Goal: Navigation & Orientation: Find specific page/section

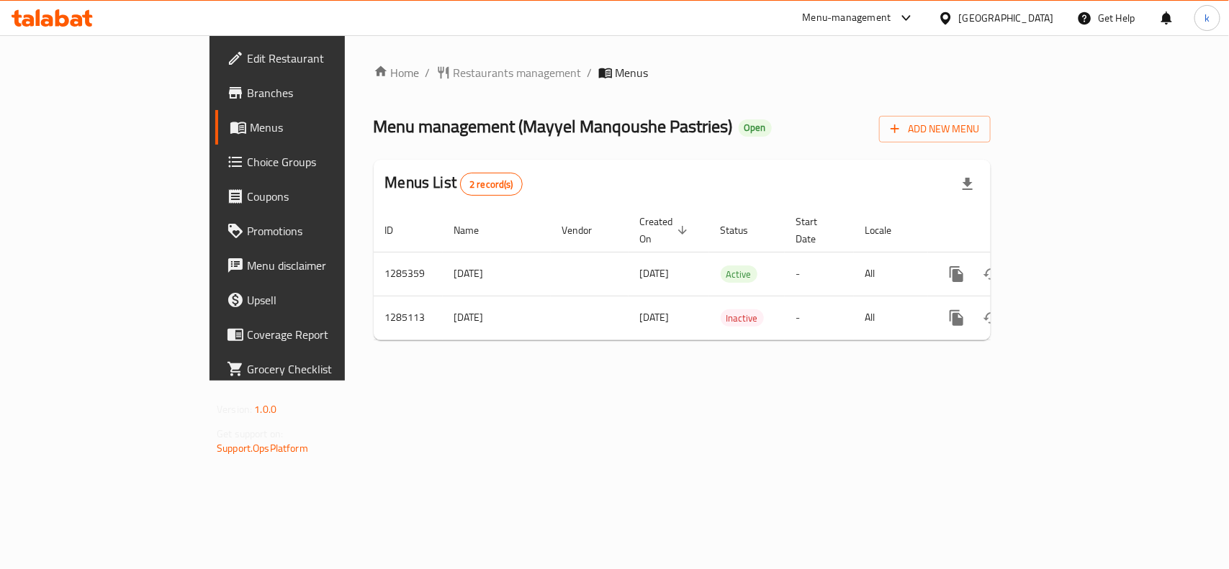
click at [466, 381] on div "Home / Restaurants management / Menus Menu management ( Mayyel Manqoushe Pastri…" at bounding box center [682, 207] width 674 height 345
click at [959, 14] on div at bounding box center [948, 18] width 21 height 16
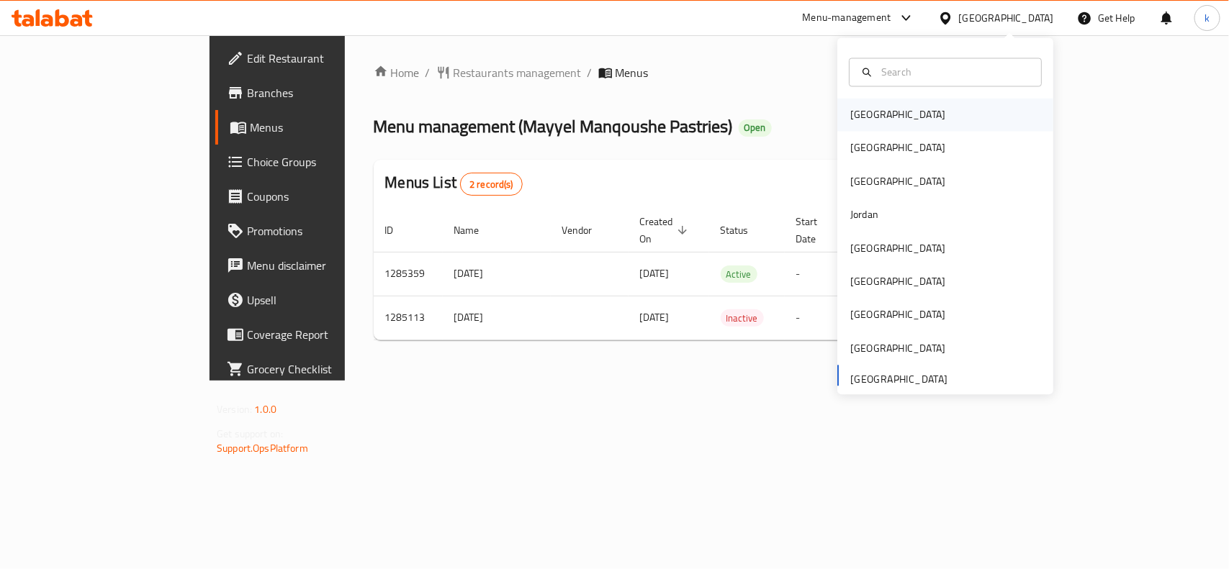
click at [859, 130] on div "[GEOGRAPHIC_DATA]" at bounding box center [897, 115] width 118 height 33
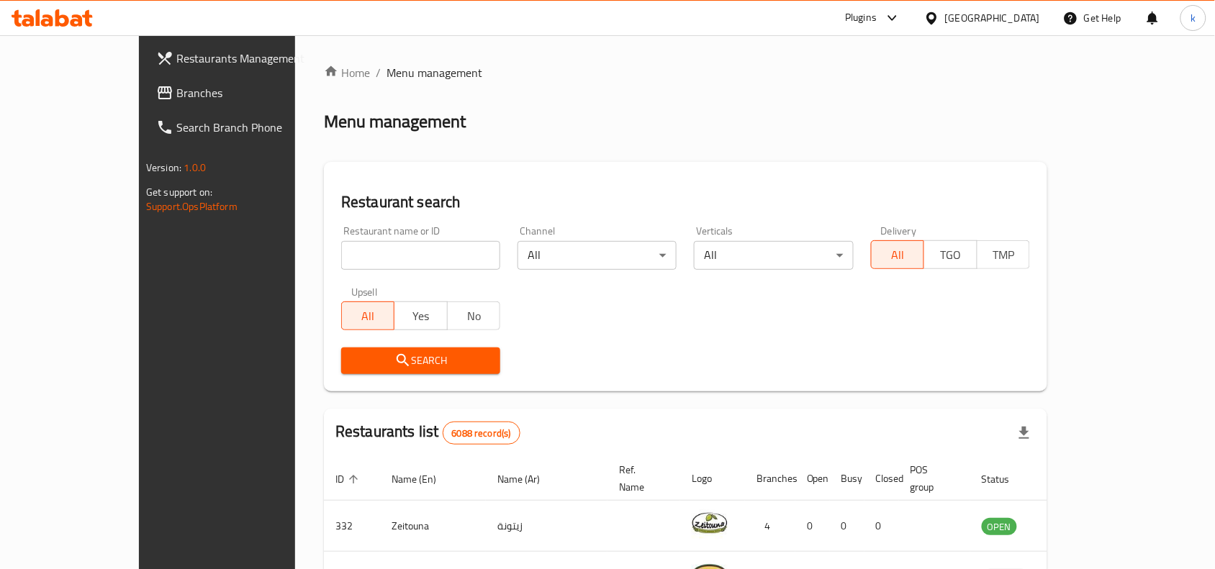
click at [1009, 12] on div "[GEOGRAPHIC_DATA]" at bounding box center [992, 18] width 95 height 16
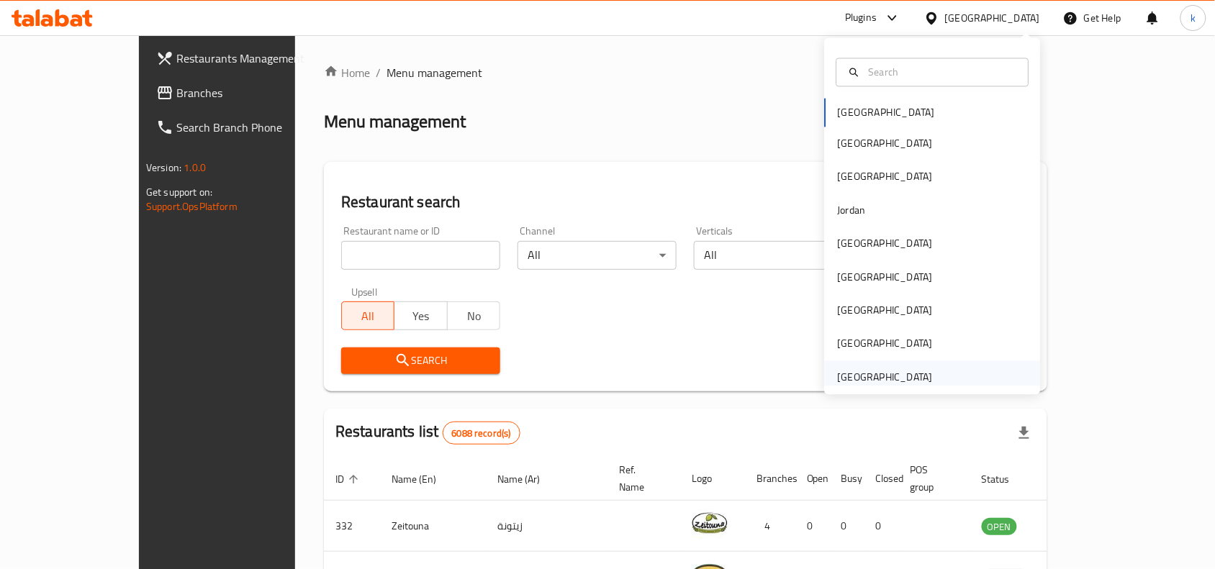
click at [838, 374] on div "[GEOGRAPHIC_DATA]" at bounding box center [885, 377] width 95 height 16
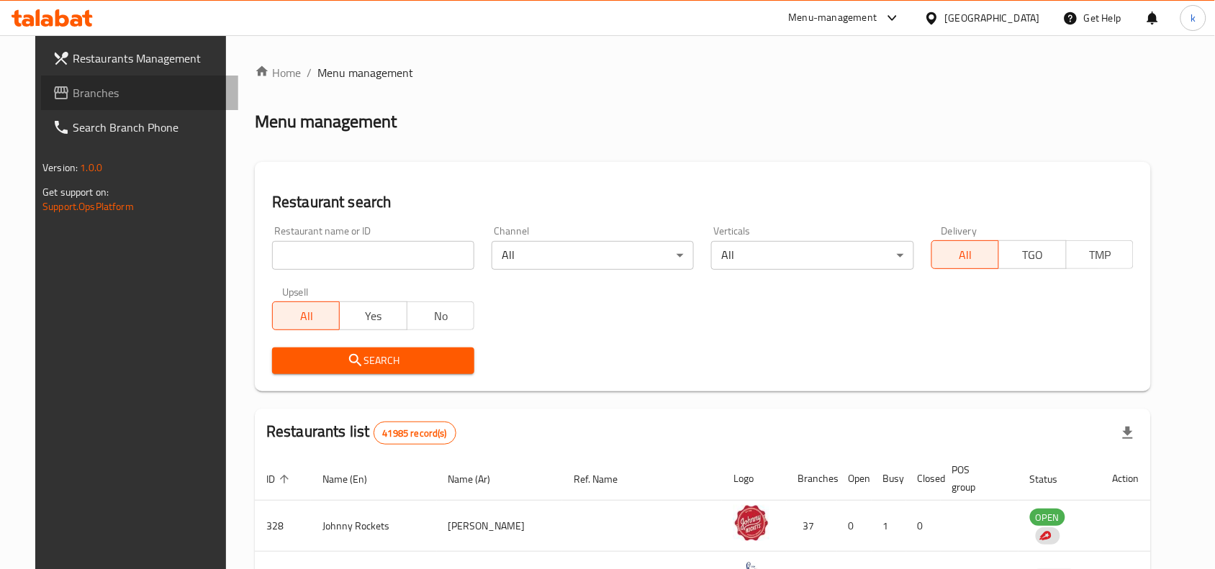
click at [91, 104] on link "Branches" at bounding box center [139, 93] width 197 height 35
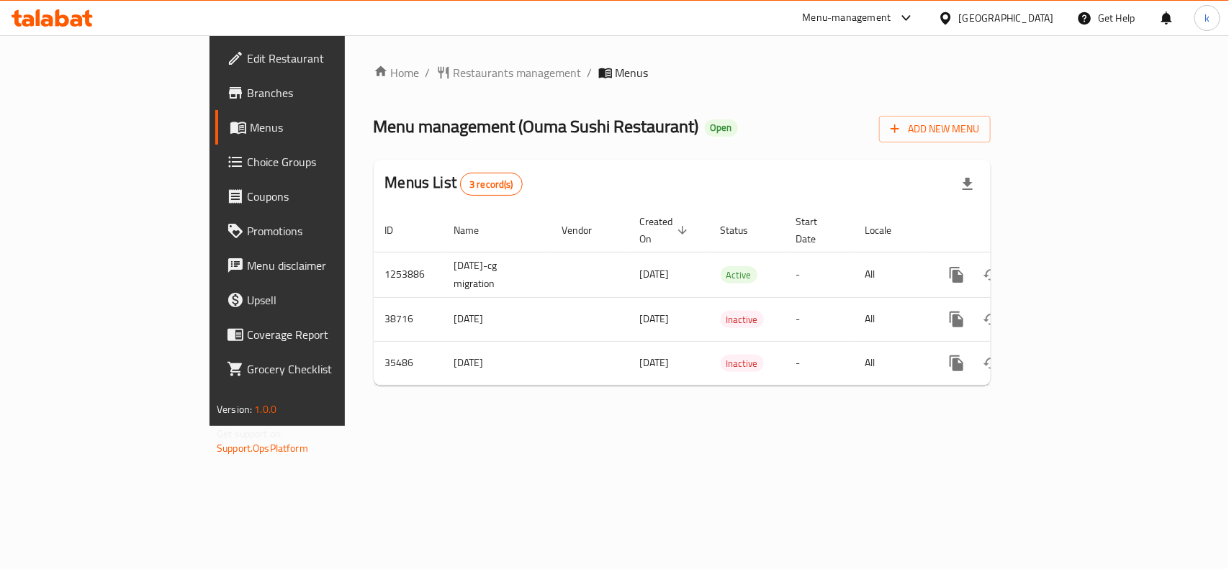
click at [479, 404] on div "Home / Restaurants management / Menus Menu management ( Ouma Sushi Restaurant )…" at bounding box center [682, 230] width 674 height 391
click at [995, 22] on div "[GEOGRAPHIC_DATA]" at bounding box center [1006, 18] width 95 height 16
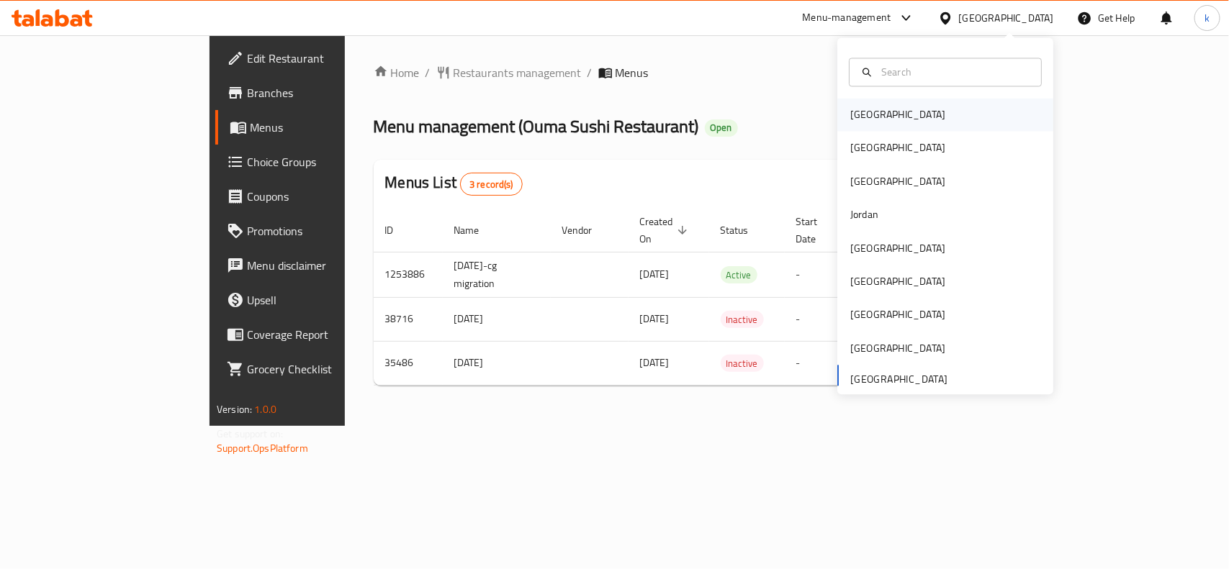
click at [883, 117] on div "[GEOGRAPHIC_DATA]" at bounding box center [945, 115] width 216 height 33
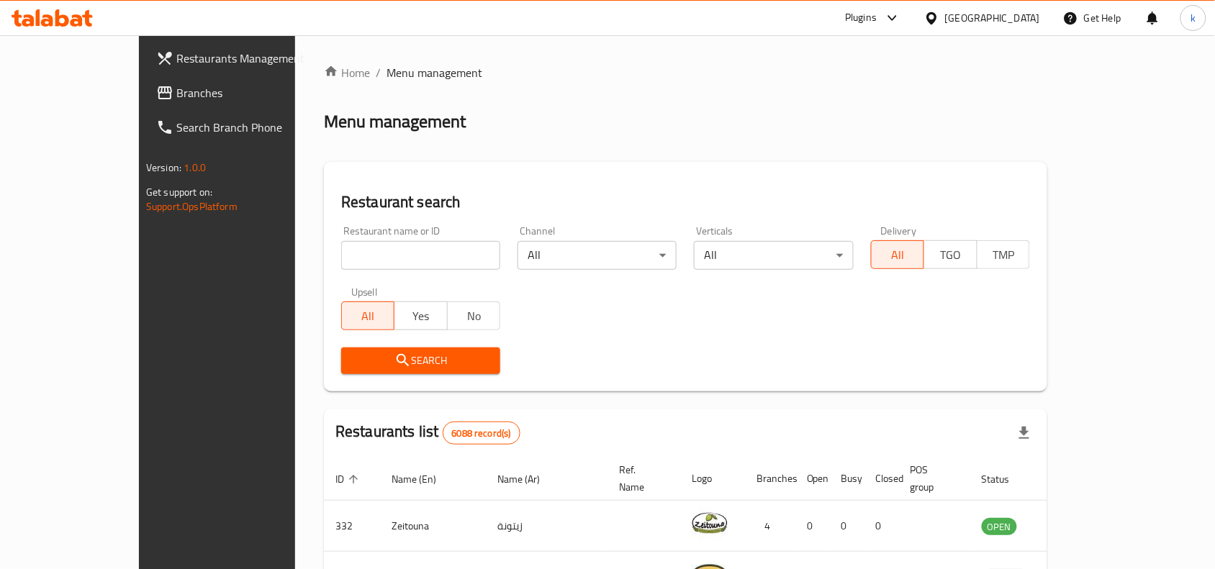
click at [939, 17] on icon at bounding box center [931, 18] width 15 height 15
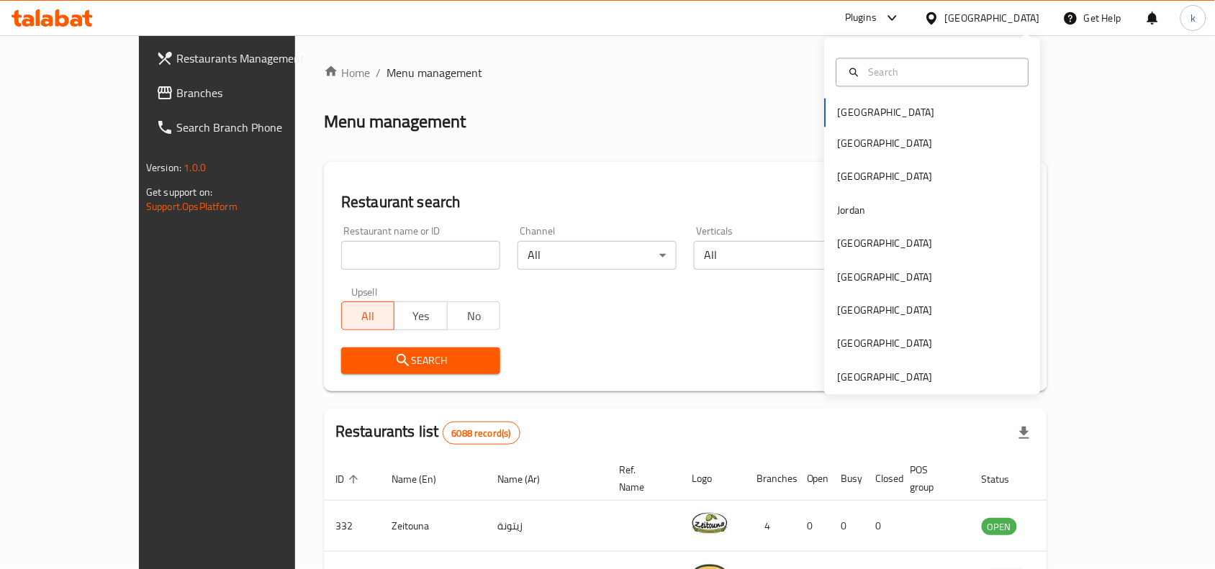
click at [882, 386] on div "Bahrain Egypt Iraq Jordan Kuwait Oman Qatar Saudi Arabia United Arab Emirates" at bounding box center [933, 216] width 216 height 357
click at [872, 376] on div "[GEOGRAPHIC_DATA]" at bounding box center [885, 377] width 95 height 16
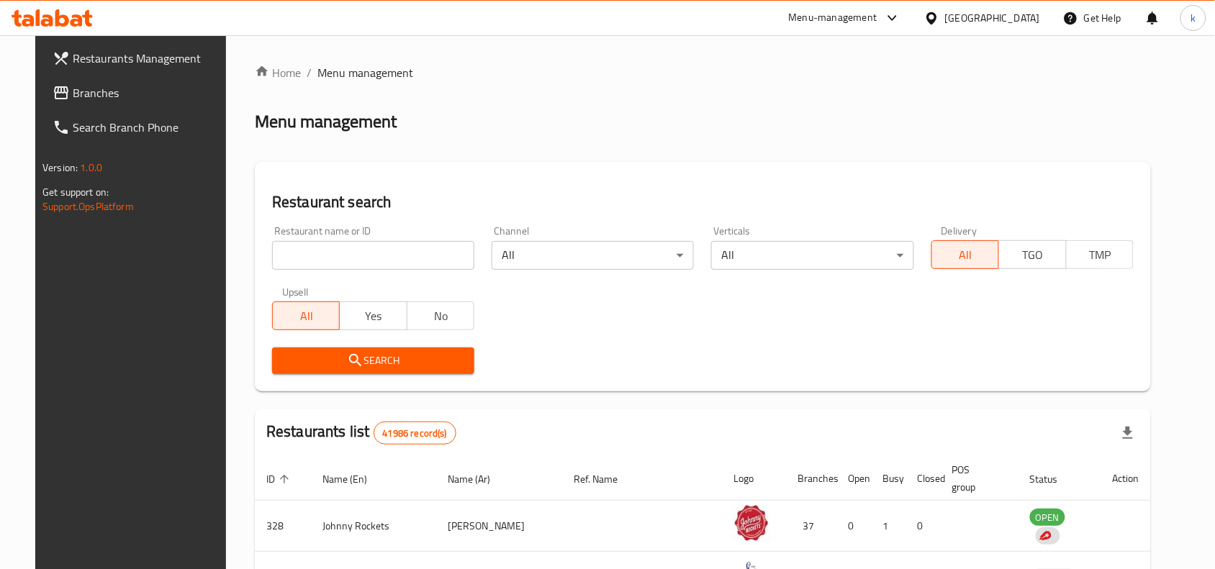
click at [81, 103] on link "Branches" at bounding box center [139, 93] width 197 height 35
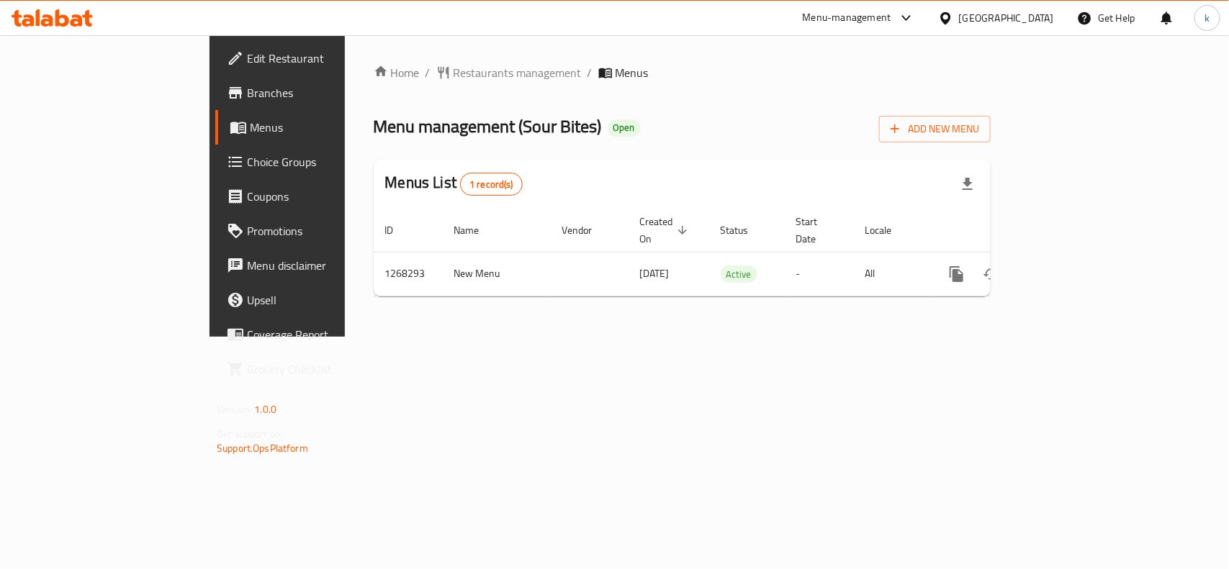
click at [973, 25] on div "[GEOGRAPHIC_DATA]" at bounding box center [1006, 18] width 95 height 16
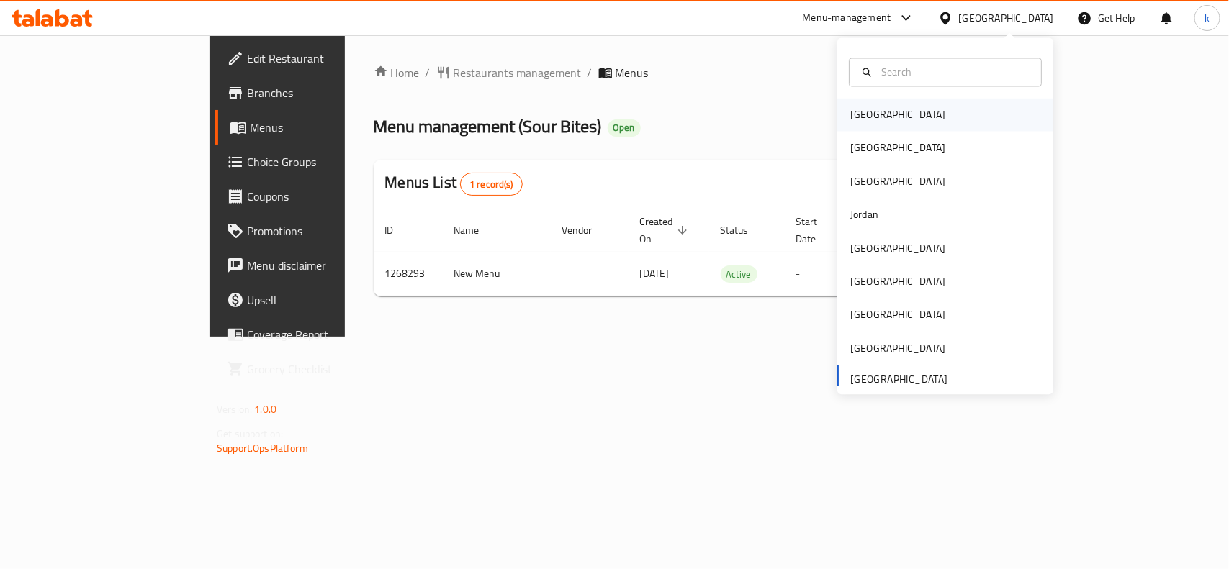
click at [908, 125] on div "[GEOGRAPHIC_DATA]" at bounding box center [945, 115] width 216 height 33
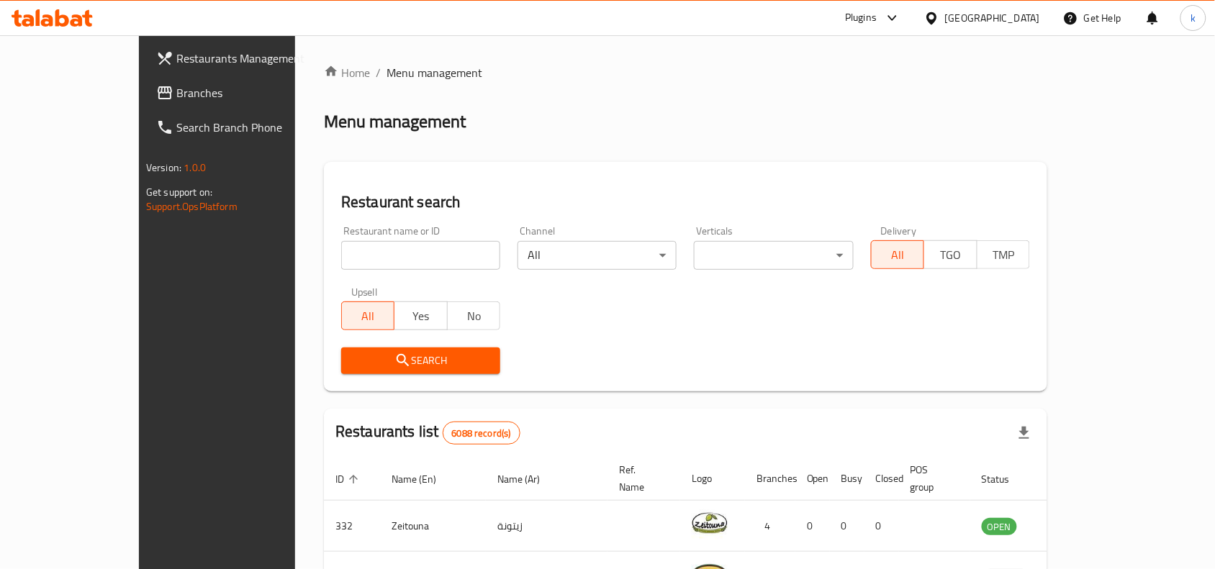
click at [936, 19] on icon at bounding box center [931, 18] width 10 height 12
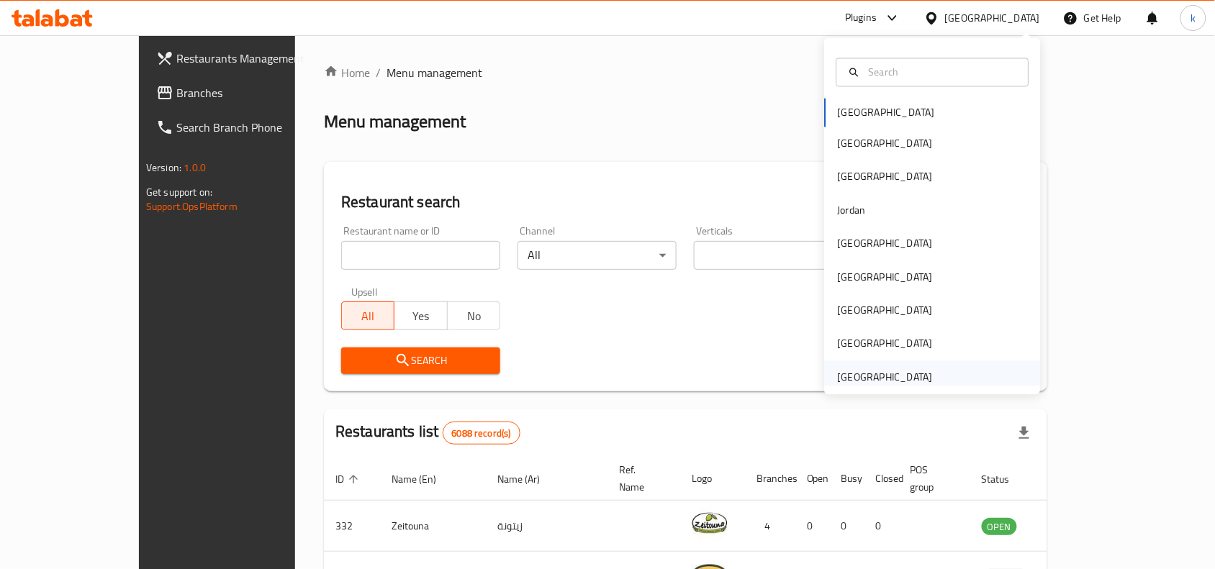
click at [887, 373] on div "[GEOGRAPHIC_DATA]" at bounding box center [885, 377] width 95 height 16
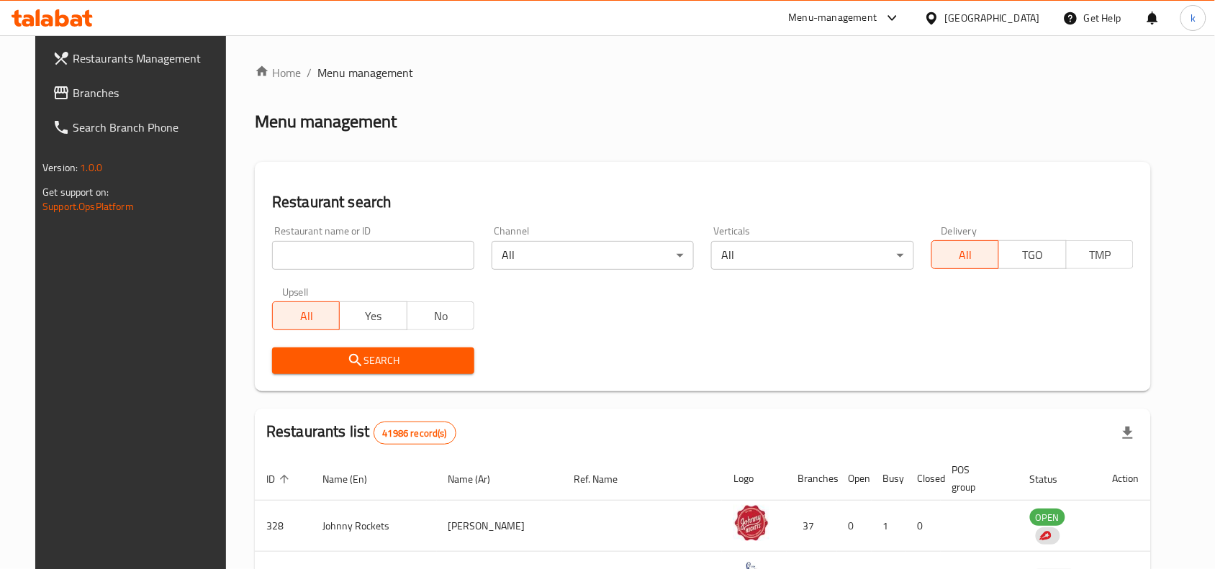
drag, startPoint x: 83, startPoint y: 92, endPoint x: 104, endPoint y: 101, distance: 22.9
click at [83, 92] on span "Branches" at bounding box center [150, 92] width 154 height 17
